Goal: Task Accomplishment & Management: Understand process/instructions

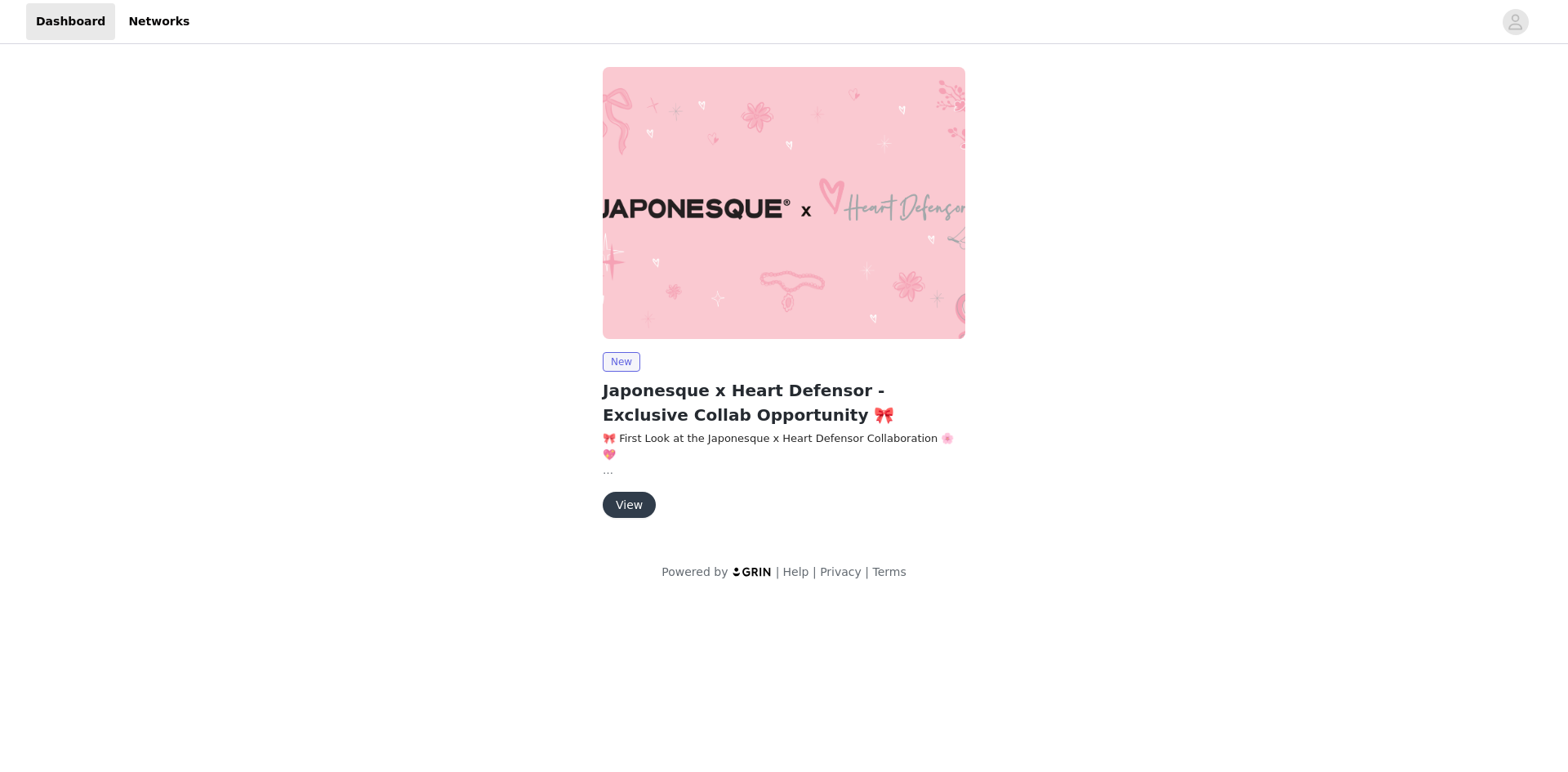
click at [625, 517] on button "View" at bounding box center [628, 505] width 53 height 26
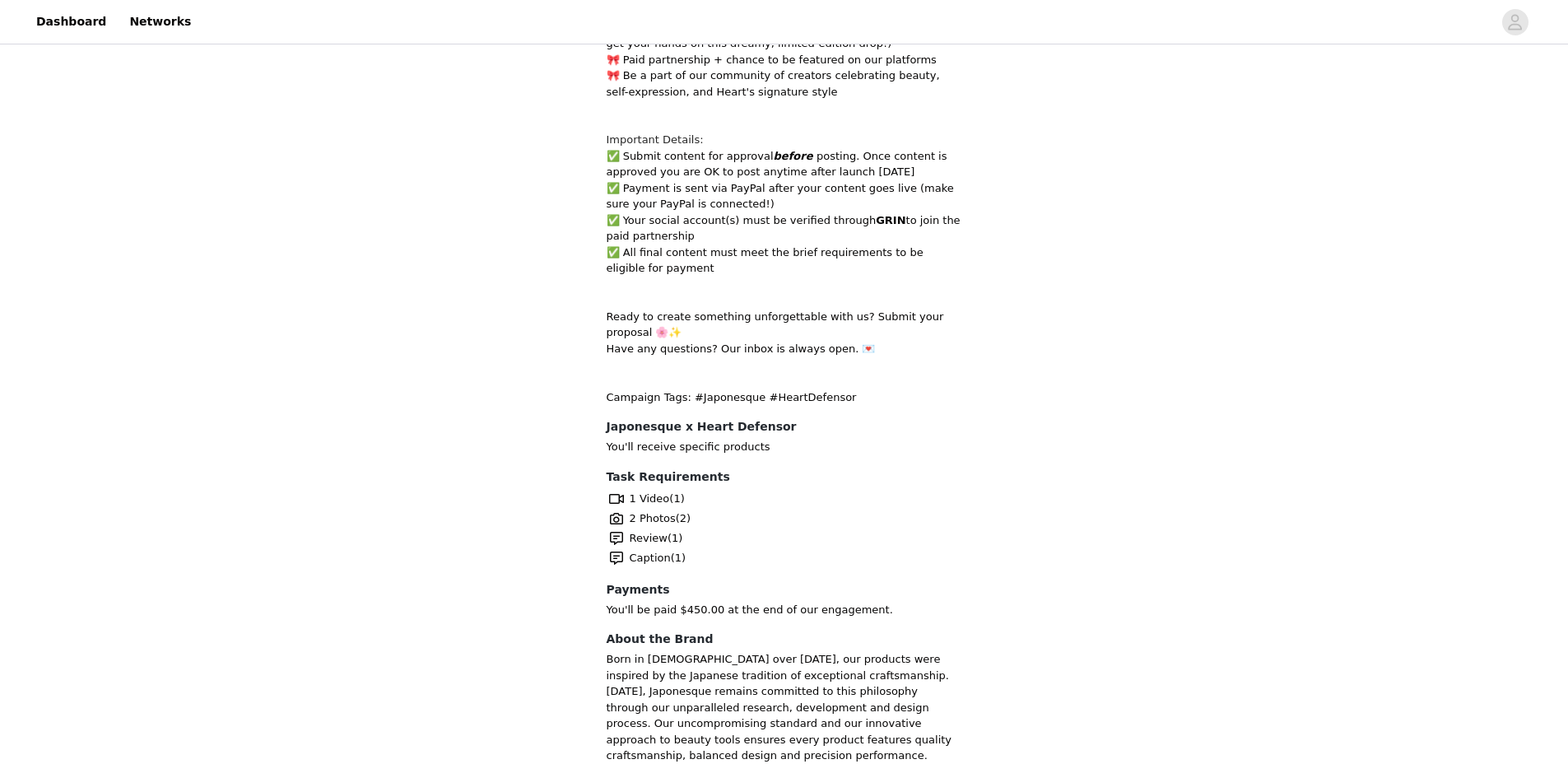
scroll to position [1083, 0]
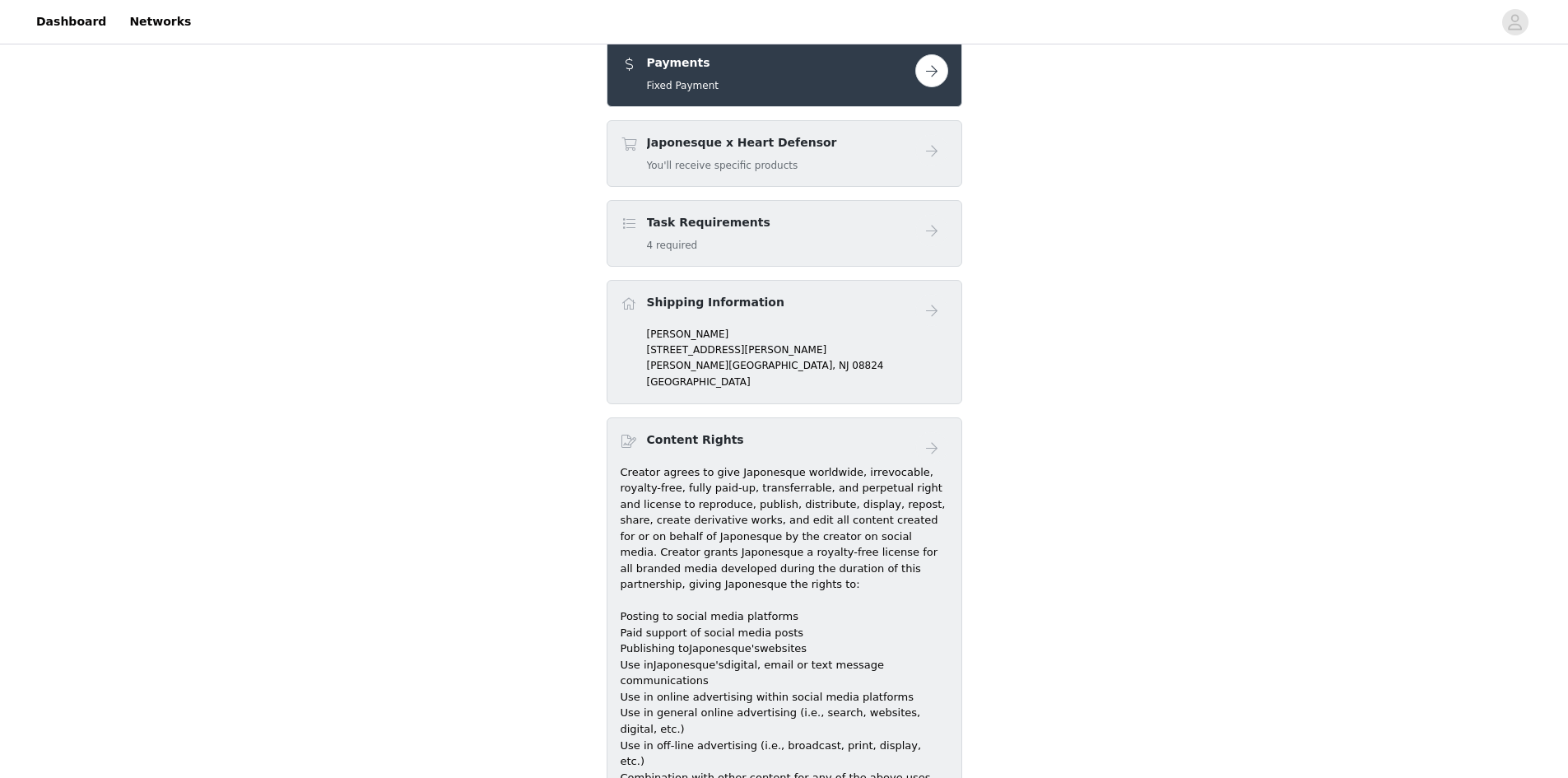
scroll to position [164, 0]
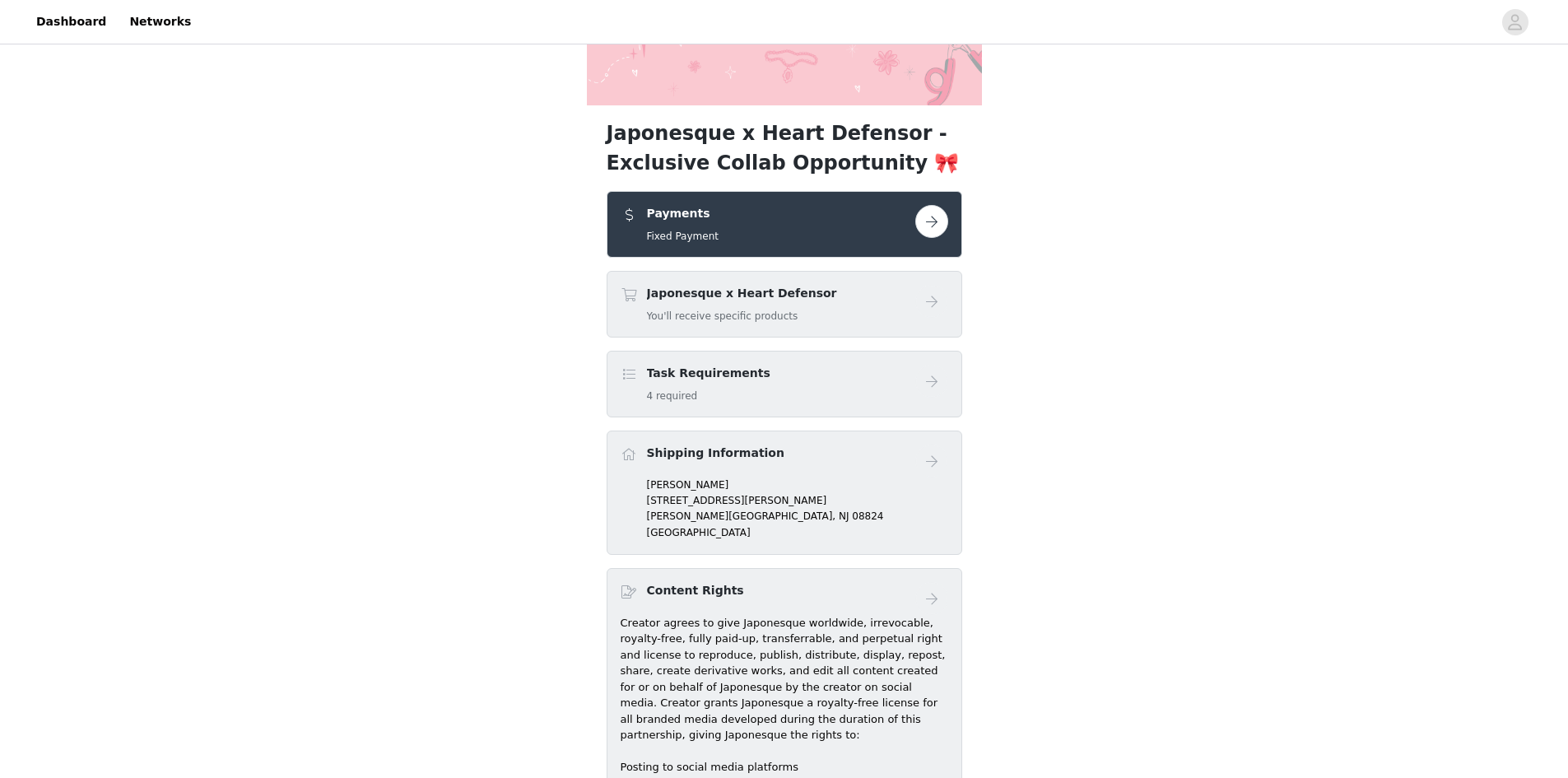
click at [936, 225] on button "button" at bounding box center [931, 220] width 33 height 33
